Goal: Information Seeking & Learning: Learn about a topic

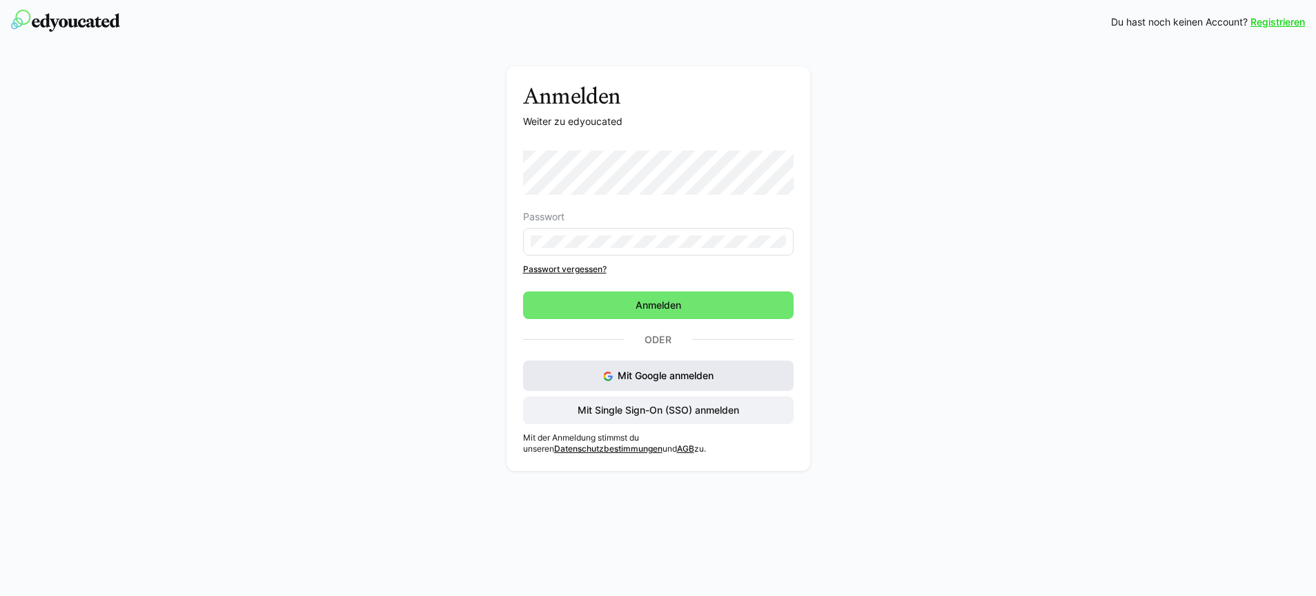
click at [622, 364] on button "Mit Google anmelden" at bounding box center [658, 375] width 271 height 30
